Goal: Check status: Check status

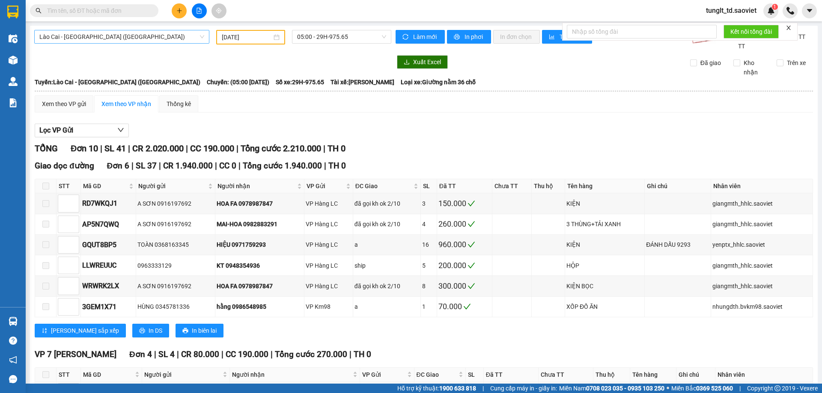
click at [156, 41] on span "Lào Cai - [GEOGRAPHIC_DATA] ([GEOGRAPHIC_DATA])" at bounding box center [121, 36] width 165 height 13
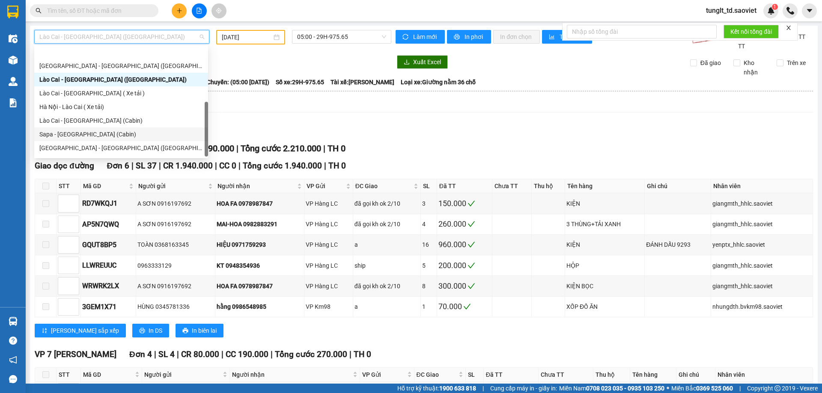
scroll to position [68, 0]
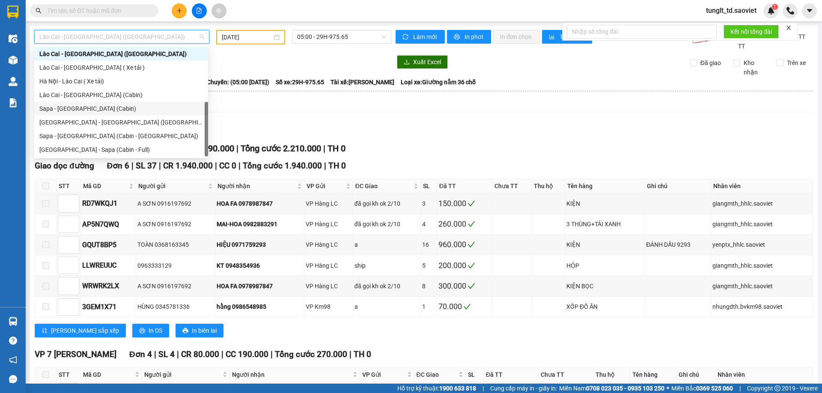
click at [84, 110] on div "Sapa - [GEOGRAPHIC_DATA] (Cabin)" at bounding box center [121, 108] width 164 height 9
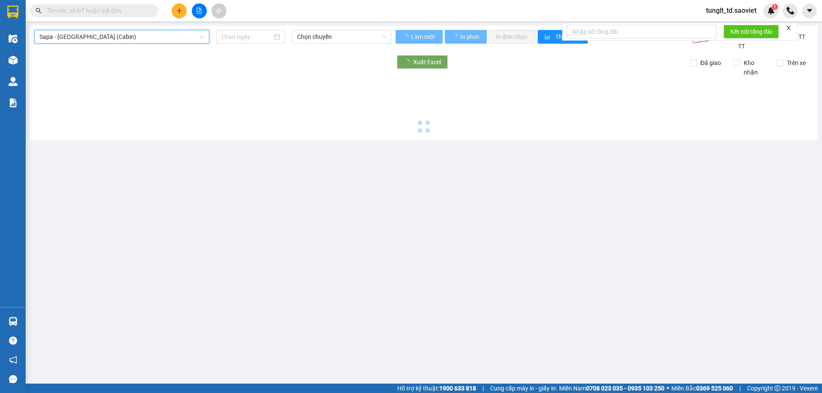
type input "[DATE]"
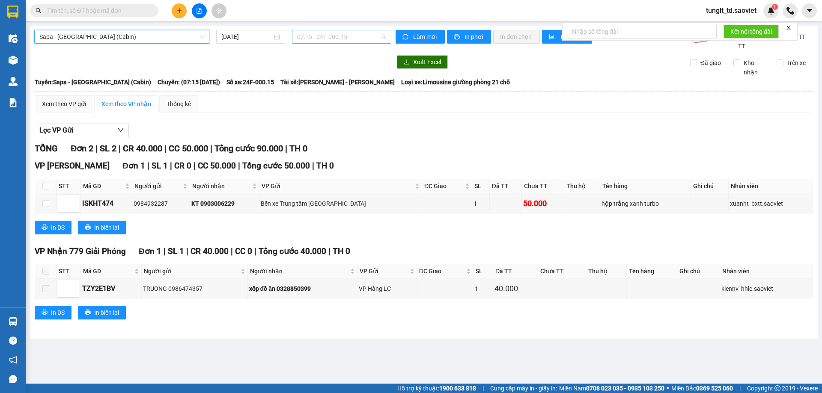
click at [334, 39] on span "07:15 - 24F-000.15" at bounding box center [341, 36] width 89 height 13
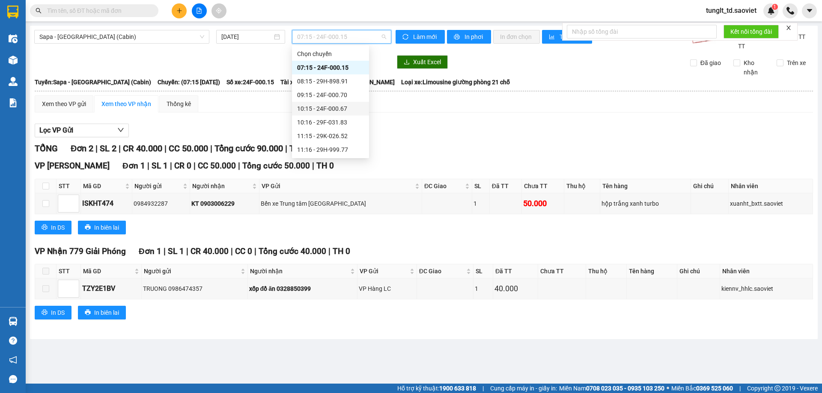
click at [338, 108] on div "10:15 - 24F-000.67" at bounding box center [330, 108] width 67 height 9
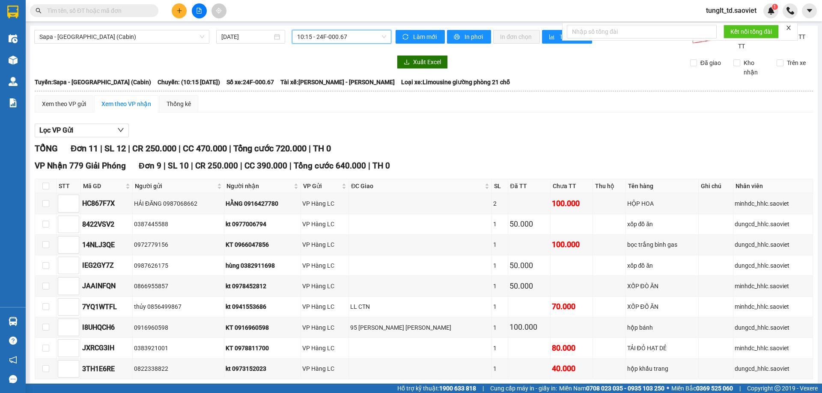
click at [335, 38] on span "10:15 - 24F-000.67" at bounding box center [341, 36] width 89 height 13
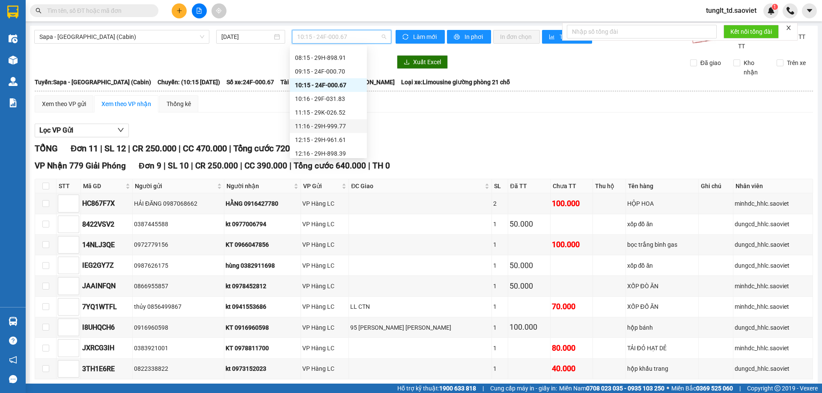
scroll to position [43, 0]
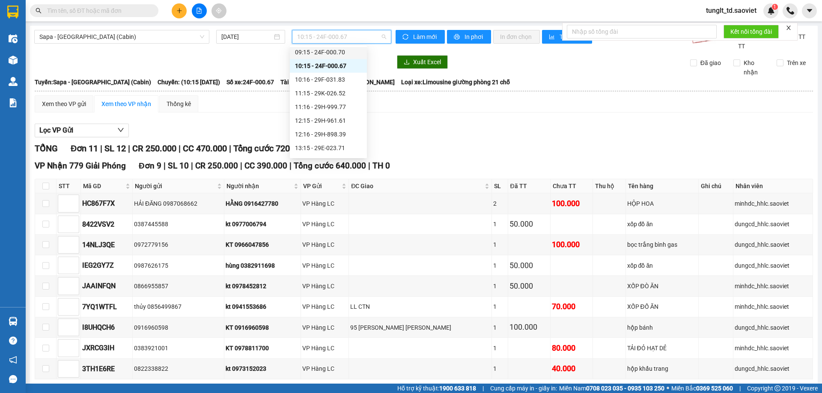
click at [326, 51] on div "09:15 - 24F-000.70" at bounding box center [328, 52] width 67 height 9
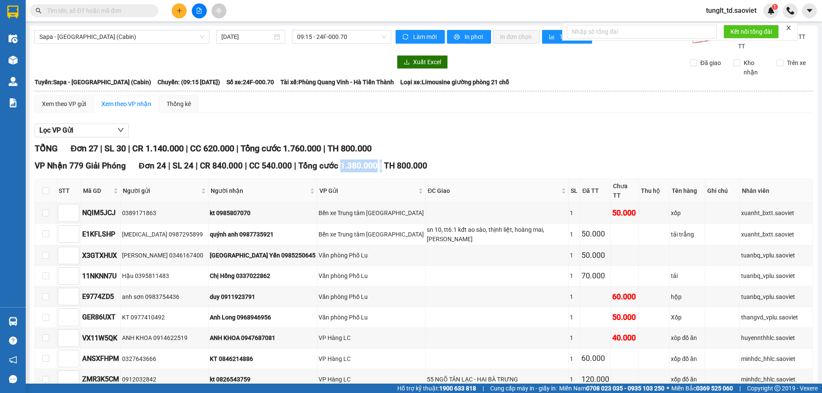
drag, startPoint x: 335, startPoint y: 166, endPoint x: 373, endPoint y: 166, distance: 38.1
click at [373, 166] on div "VP Nhận 779 Giải Phóng Đơn 24 | SL 24 | CR 840.000 | CC 540.000 | Tổng cước 1.3…" at bounding box center [424, 166] width 778 height 13
